Goal: Find contact information: Find contact information

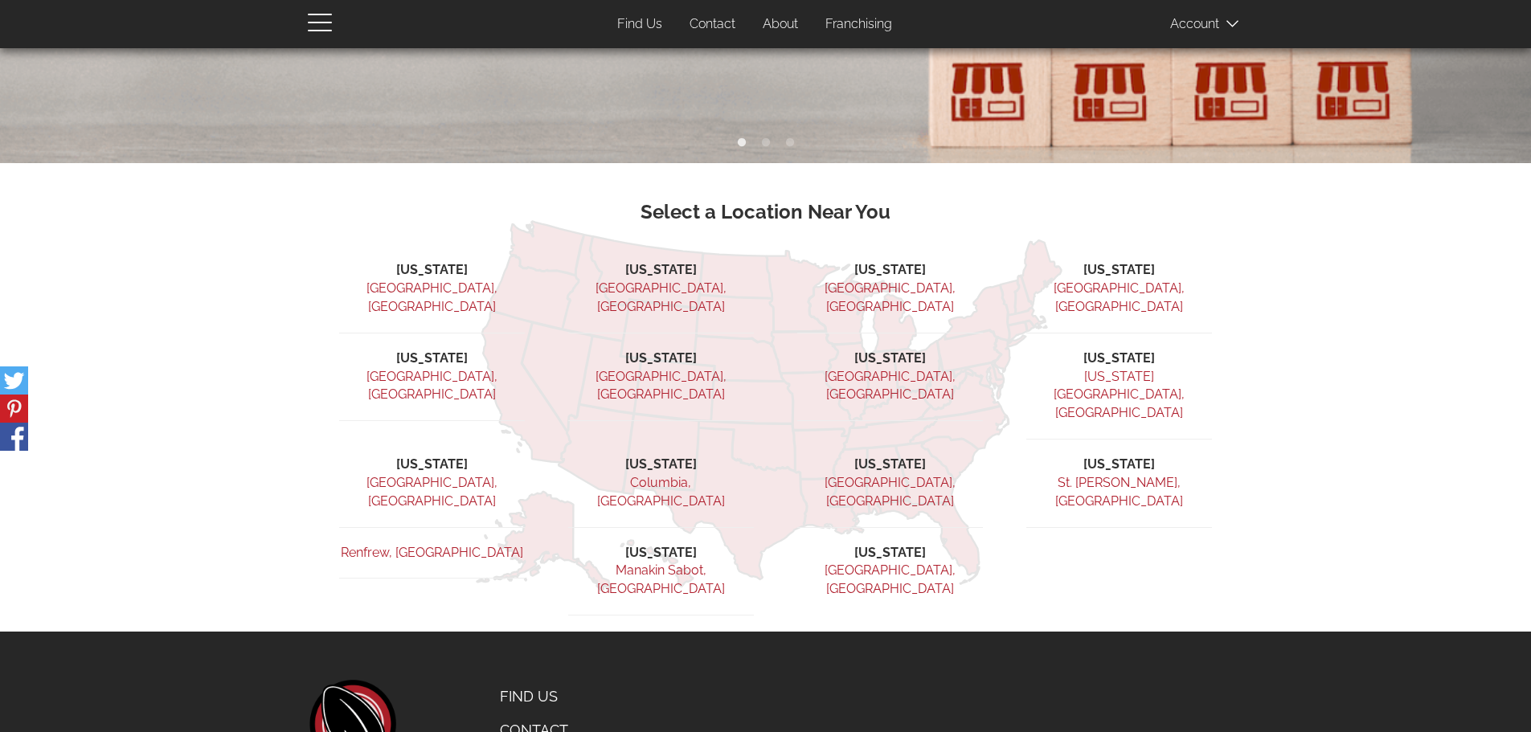
scroll to position [470, 0]
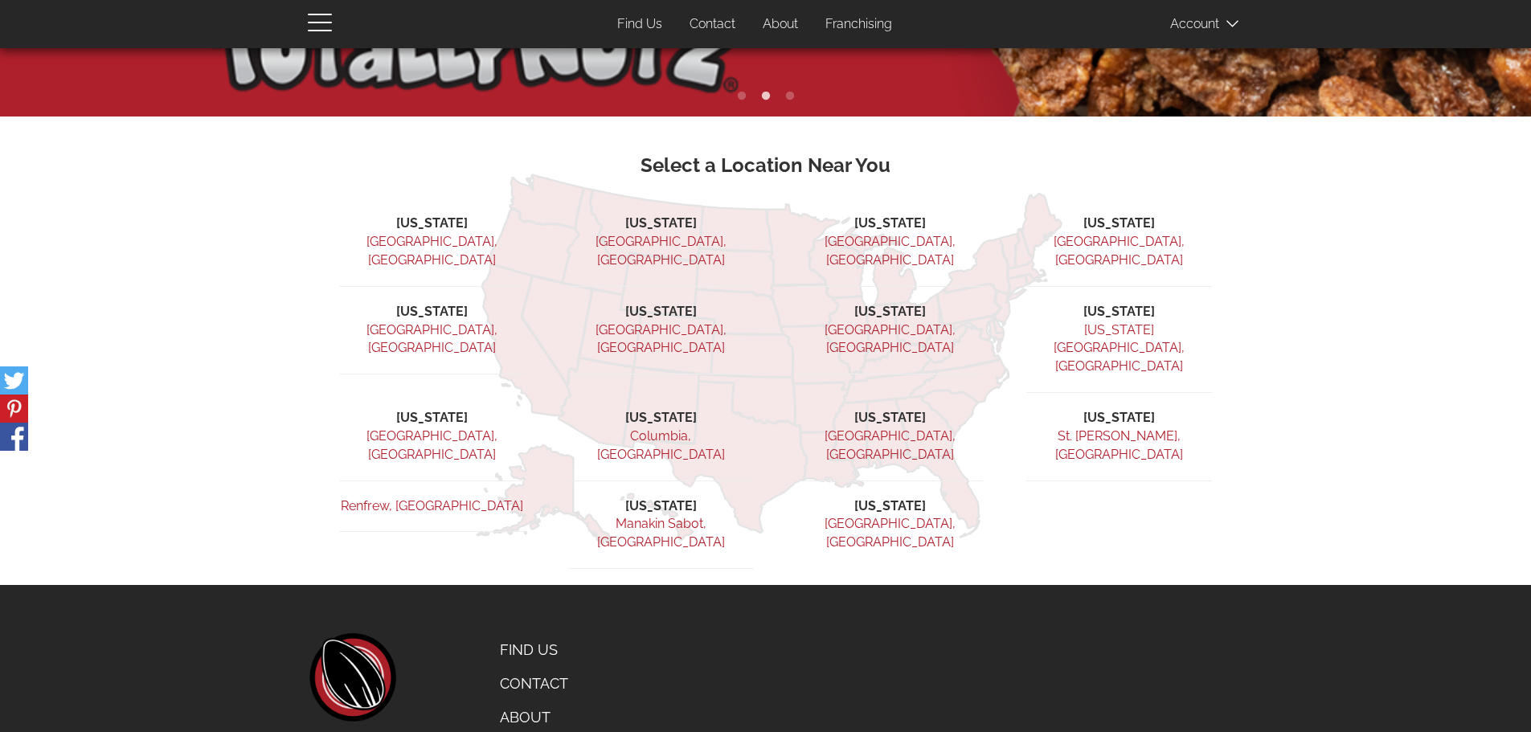
click at [1105, 409] on li "[US_STATE]" at bounding box center [1119, 418] width 186 height 18
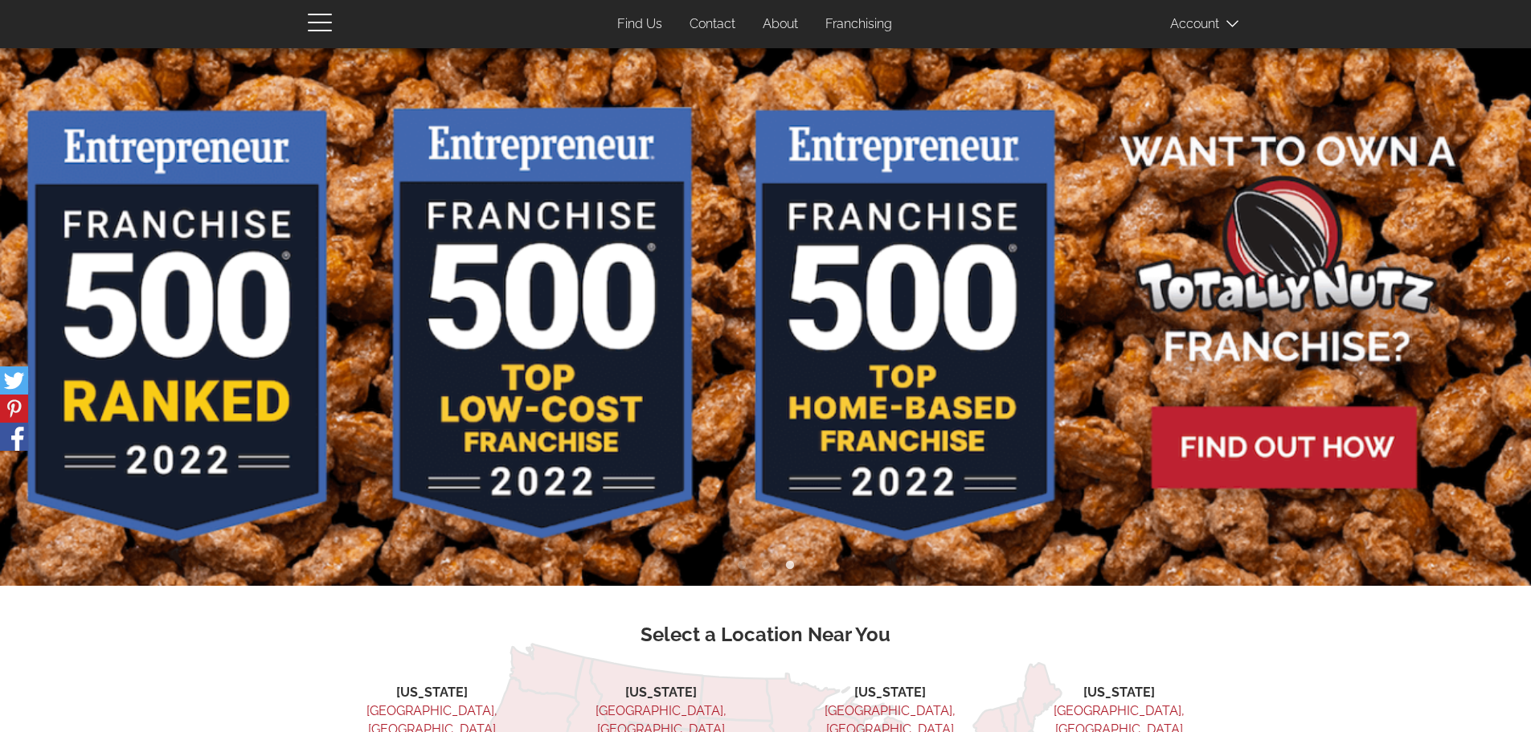
scroll to position [0, 0]
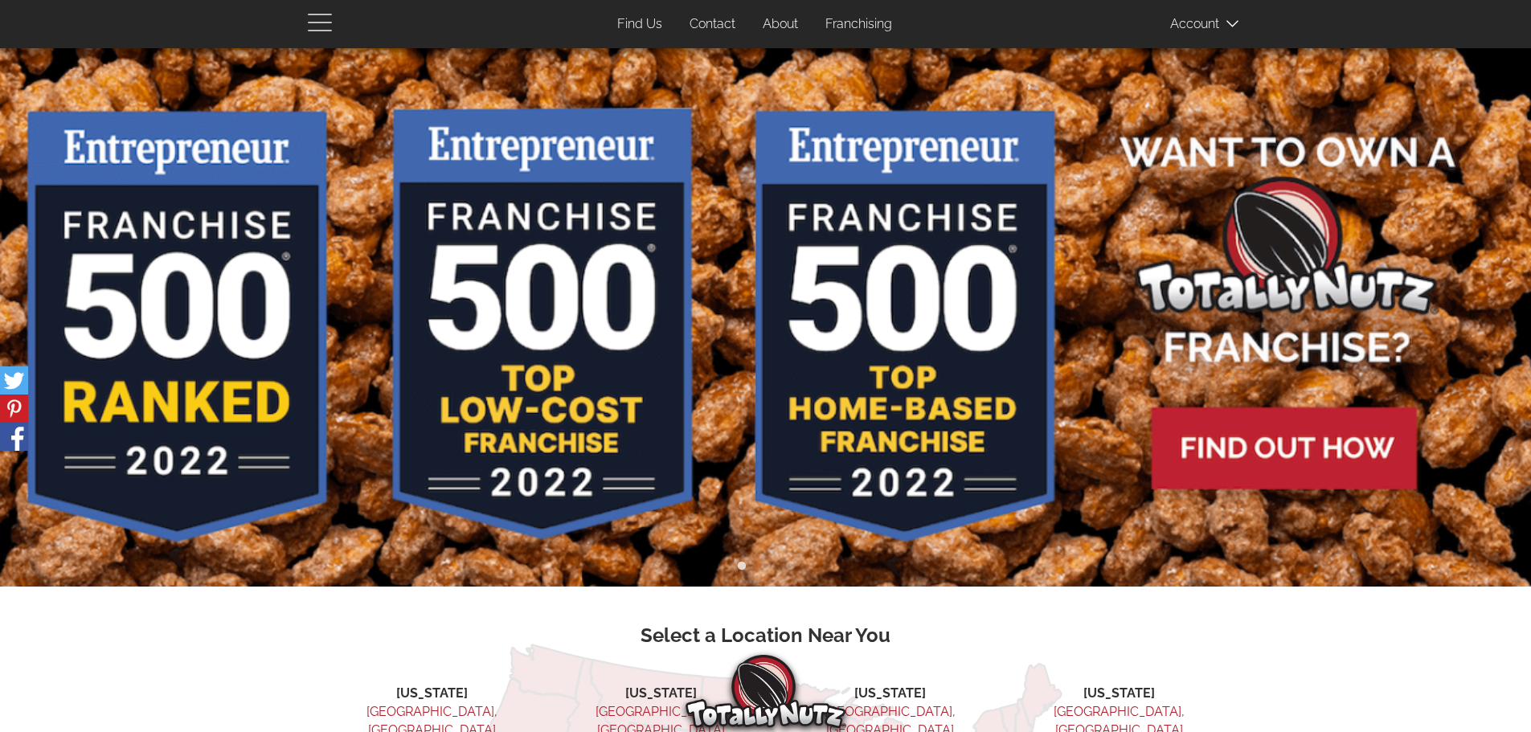
click at [319, 26] on span "button" at bounding box center [324, 21] width 32 height 19
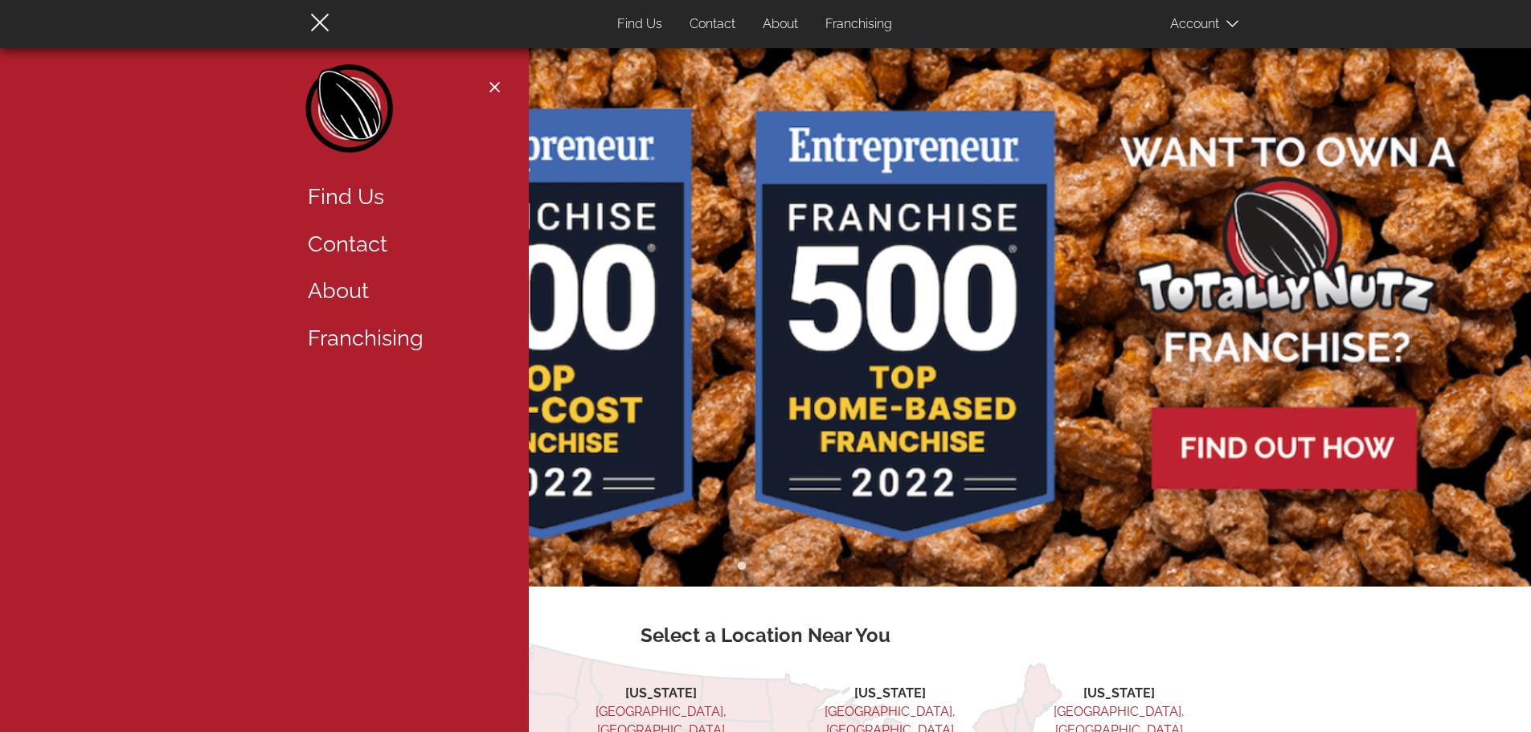
click at [315, 19] on span "button" at bounding box center [319, 23] width 18 height 18
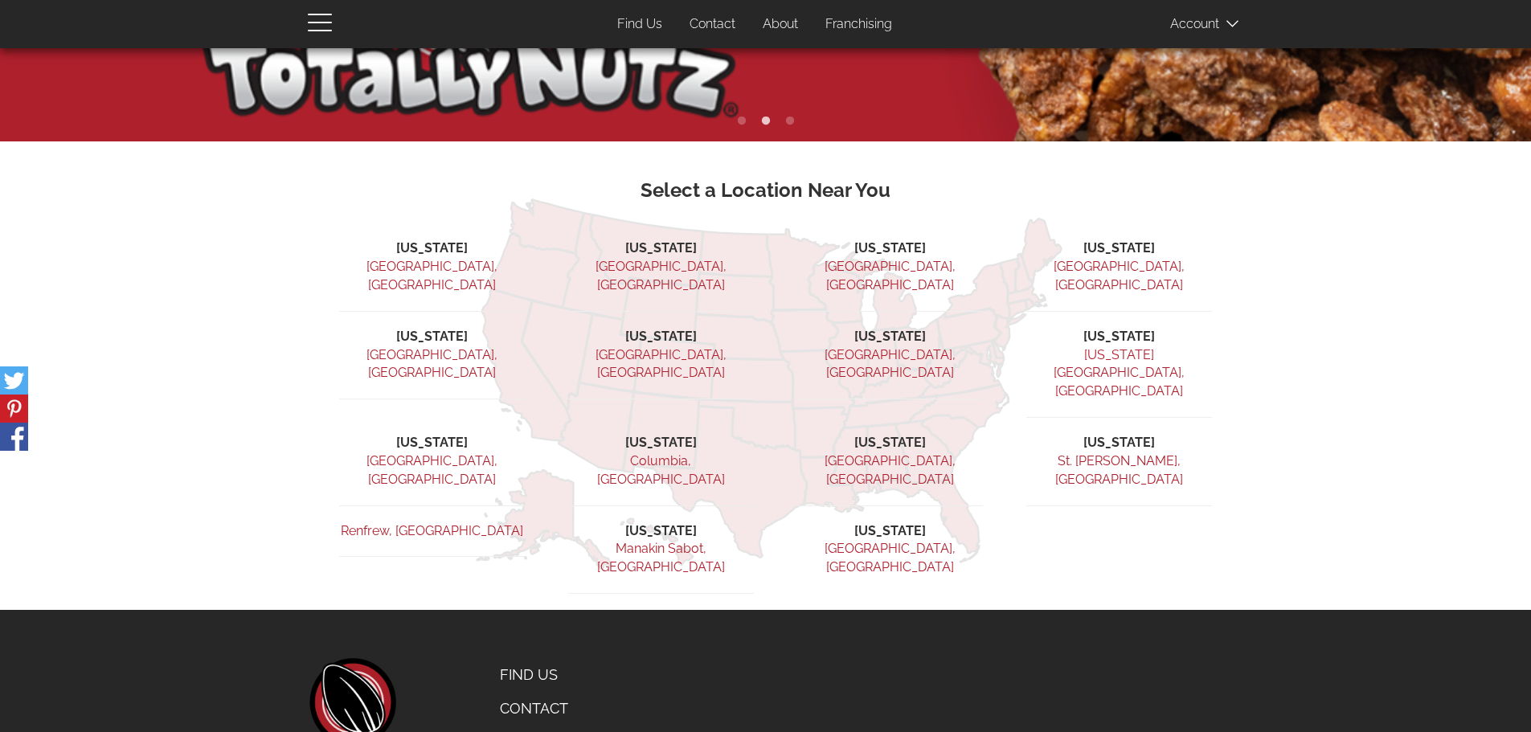
scroll to position [470, 0]
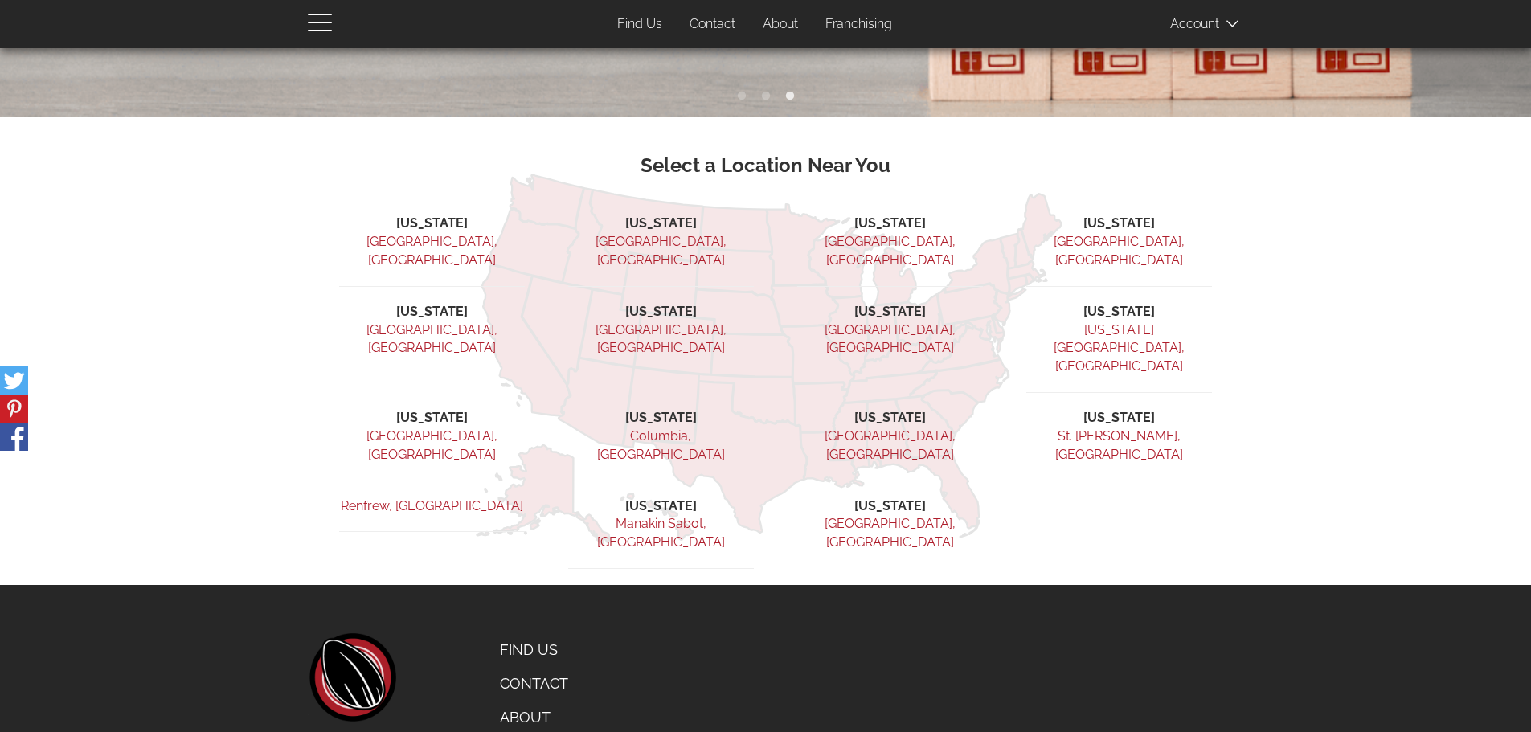
click at [525, 667] on link "Contact" at bounding box center [567, 684] width 158 height 34
